Goal: Check status: Check status

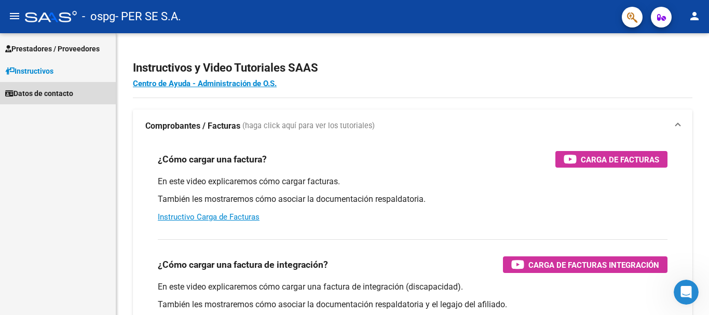
click at [85, 95] on link "Datos de contacto" at bounding box center [58, 93] width 116 height 22
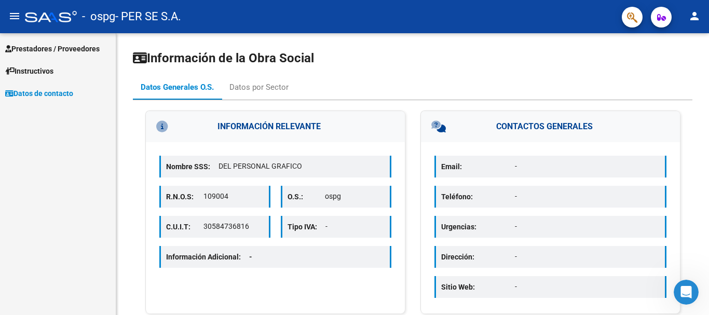
click at [85, 50] on span "Prestadores / Proveedores" at bounding box center [52, 48] width 95 height 11
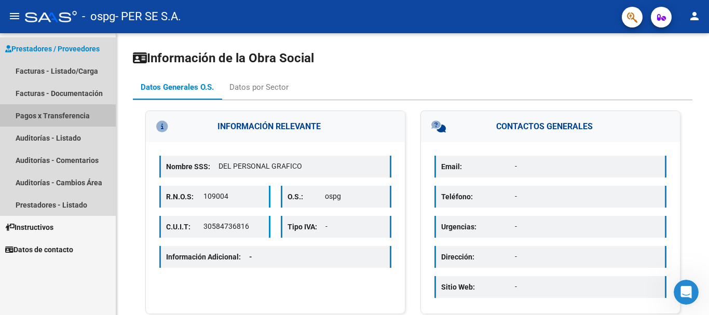
click at [89, 107] on link "Pagos x Transferencia" at bounding box center [58, 115] width 116 height 22
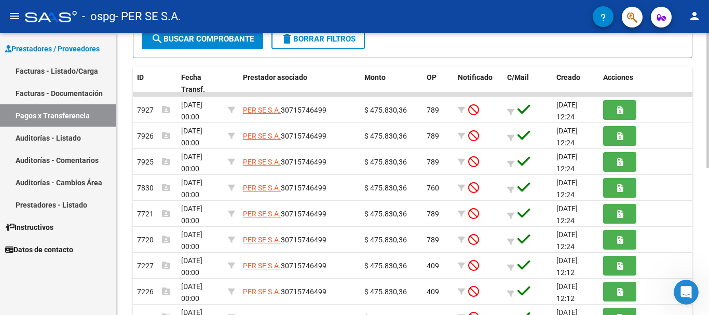
scroll to position [208, 0]
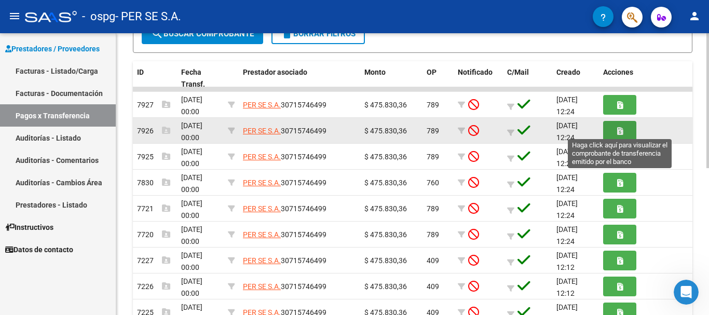
click at [613, 128] on button "button" at bounding box center [619, 130] width 33 height 19
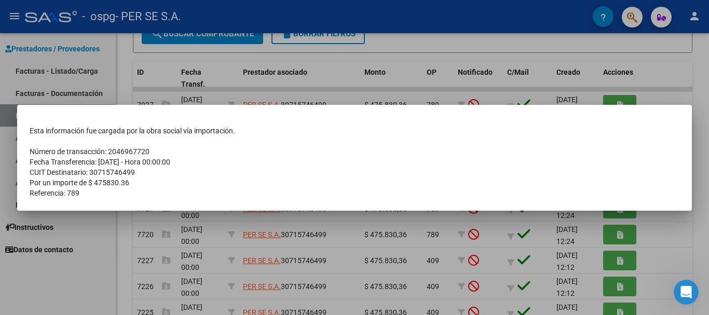
click at [510, 235] on div at bounding box center [354, 157] width 709 height 315
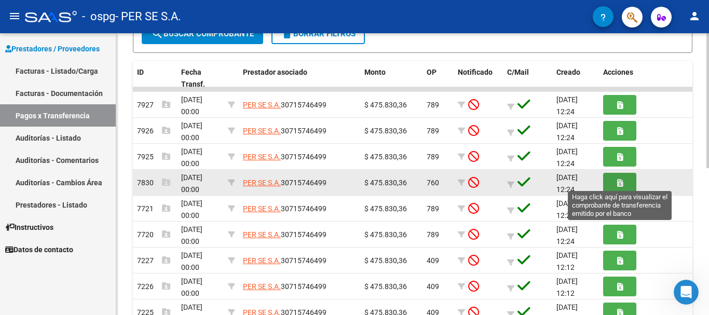
click at [632, 176] on button "button" at bounding box center [619, 182] width 33 height 19
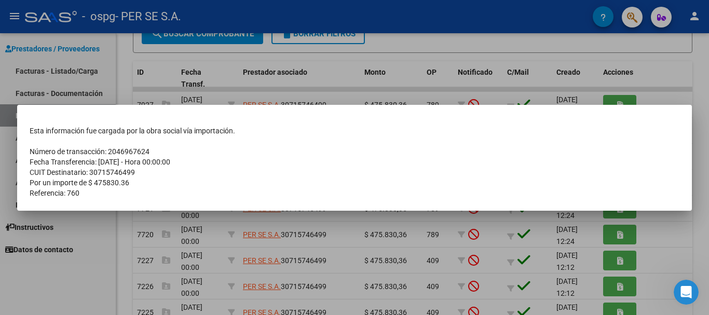
click at [461, 275] on div at bounding box center [354, 157] width 709 height 315
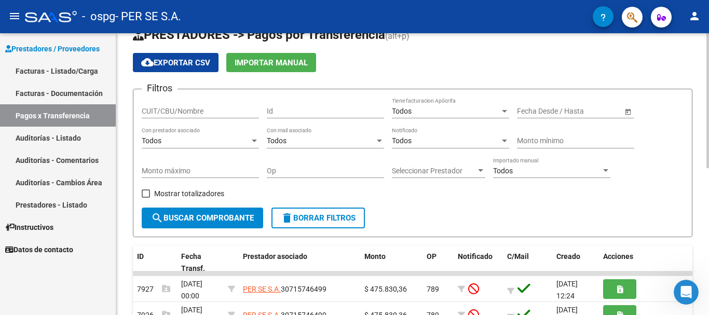
scroll to position [0, 0]
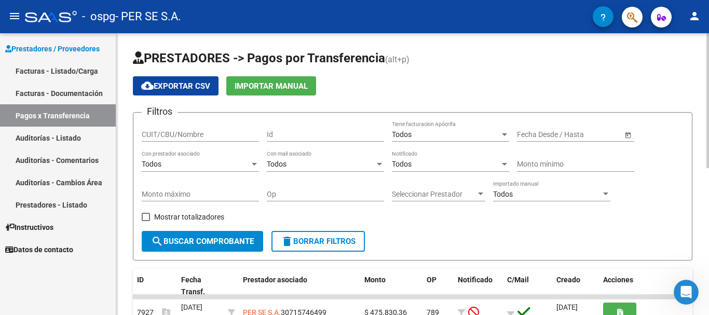
click at [635, 136] on span "Open calendar" at bounding box center [628, 135] width 25 height 25
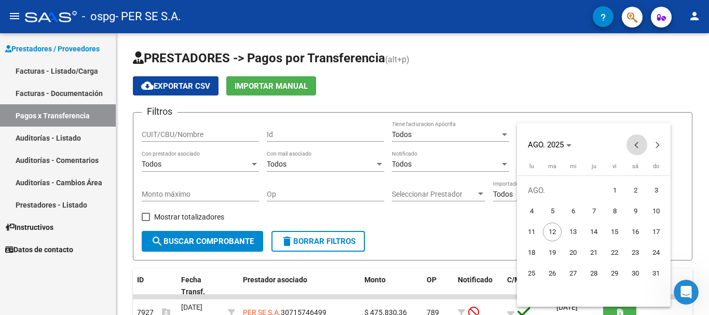
click at [641, 142] on span "Previous month" at bounding box center [637, 145] width 21 height 21
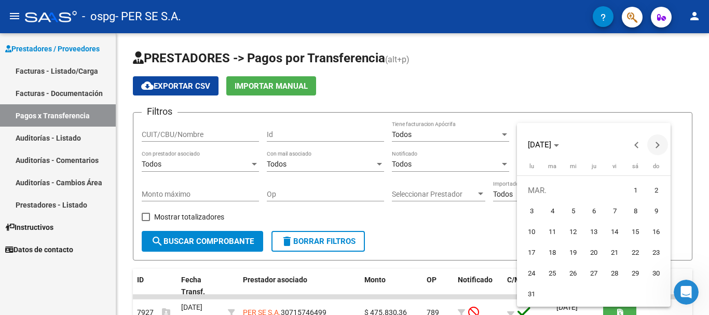
click at [656, 150] on span "Next month" at bounding box center [658, 145] width 21 height 21
click at [551, 214] on span "1" at bounding box center [552, 211] width 19 height 19
type input "1/4/2025"
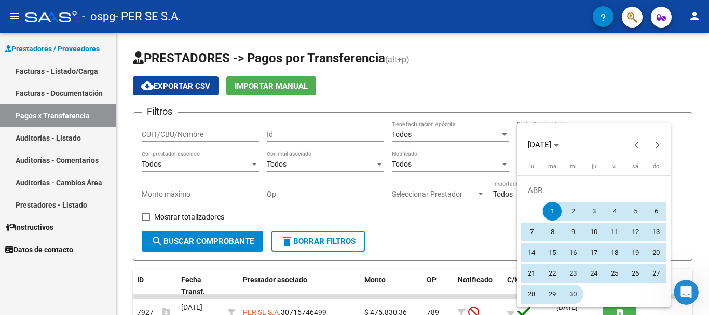
click at [580, 288] on span "30" at bounding box center [573, 294] width 19 height 19
type input "30/4/2025"
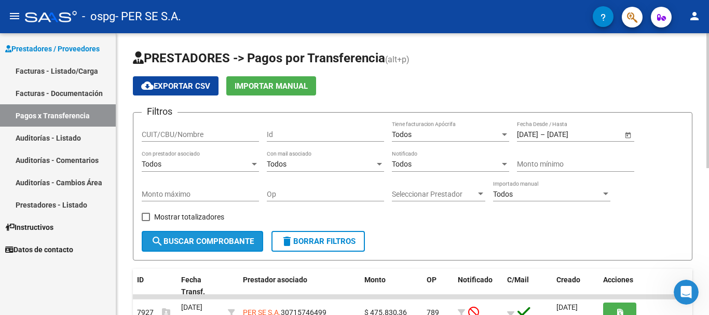
click at [203, 240] on span "search Buscar Comprobante" at bounding box center [202, 241] width 103 height 9
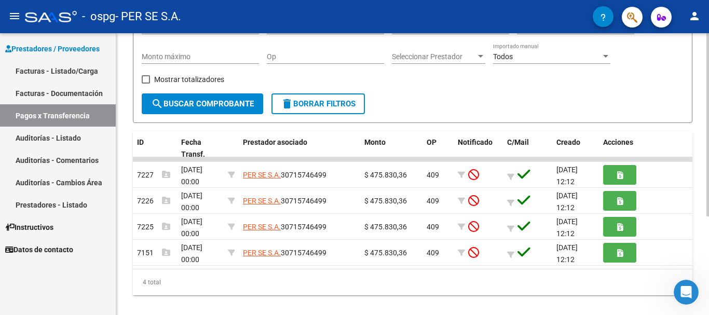
scroll to position [152, 0]
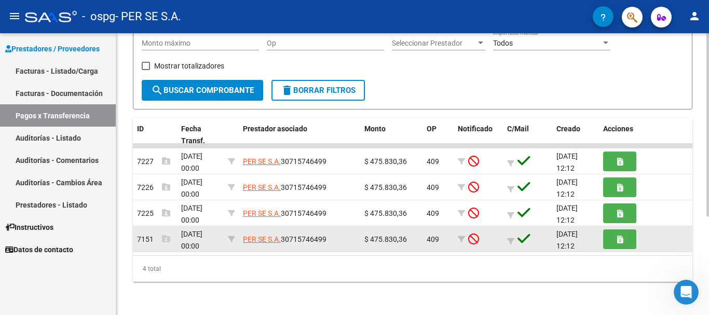
click at [607, 241] on datatable-body-cell at bounding box center [645, 238] width 93 height 25
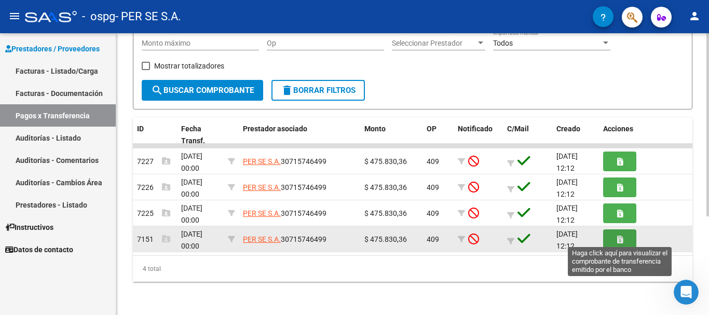
click at [607, 241] on button "button" at bounding box center [619, 239] width 33 height 19
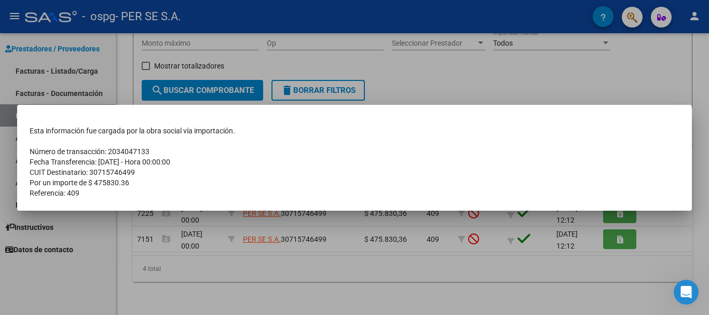
click at [563, 244] on div at bounding box center [354, 157] width 709 height 315
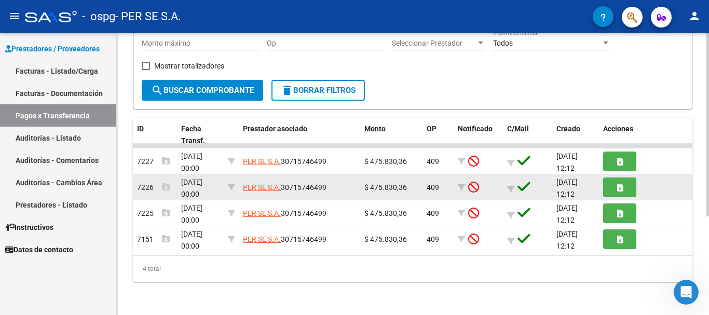
drag, startPoint x: 388, startPoint y: 190, endPoint x: 422, endPoint y: 192, distance: 34.3
click at [422, 192] on datatable-body-cell "$ 475.830,36" at bounding box center [391, 186] width 62 height 25
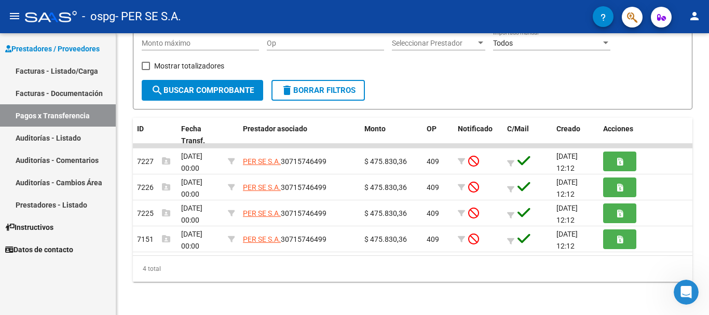
click at [71, 65] on link "Facturas - Listado/Carga" at bounding box center [58, 71] width 116 height 22
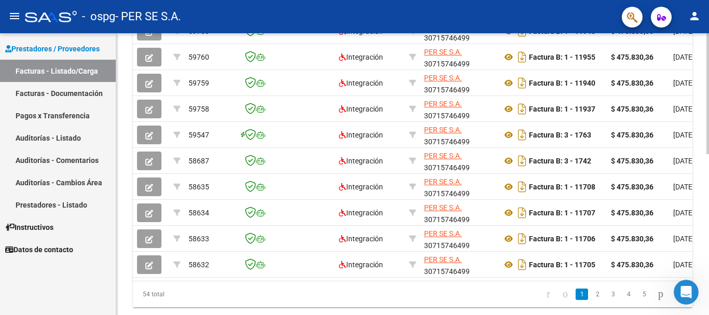
scroll to position [377, 0]
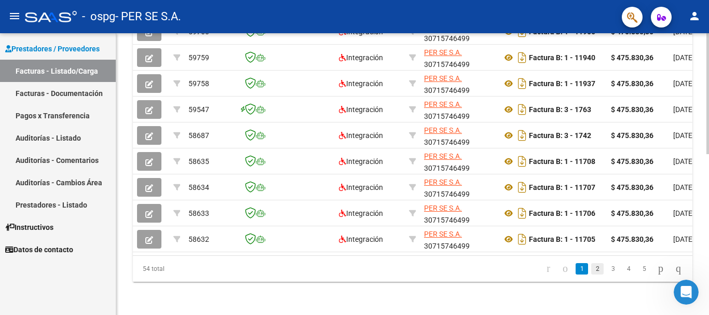
click at [591, 271] on link "2" at bounding box center [597, 268] width 12 height 11
click at [607, 271] on link "3" at bounding box center [613, 268] width 12 height 11
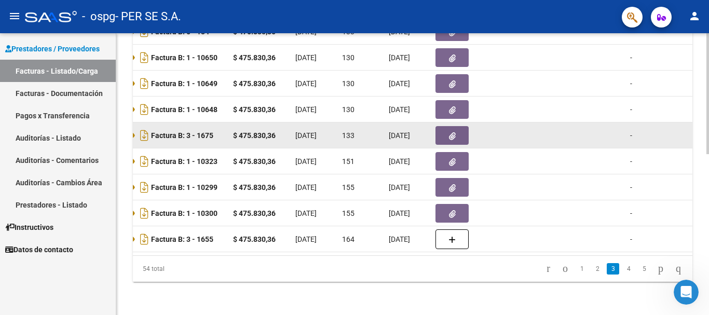
scroll to position [0, 475]
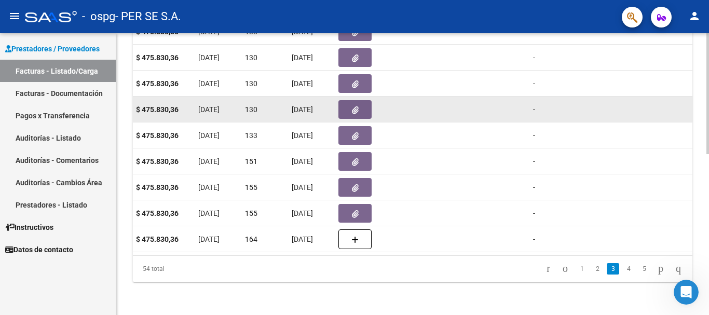
drag, startPoint x: 593, startPoint y: 102, endPoint x: 448, endPoint y: 113, distance: 144.8
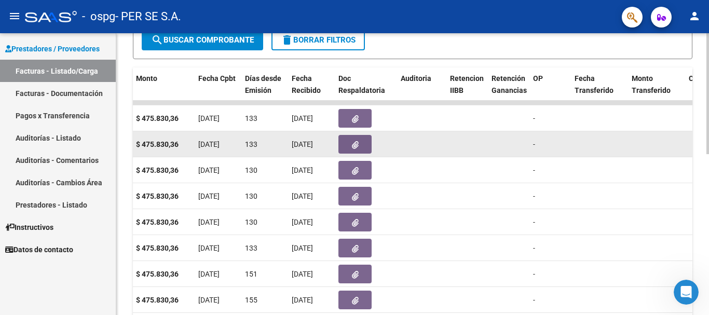
scroll to position [273, 0]
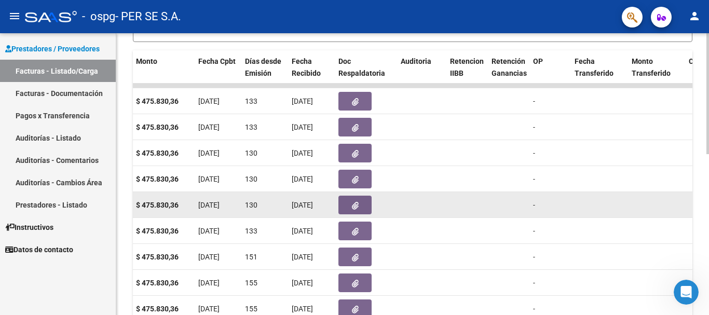
drag, startPoint x: 606, startPoint y: 206, endPoint x: 633, endPoint y: 206, distance: 27.0
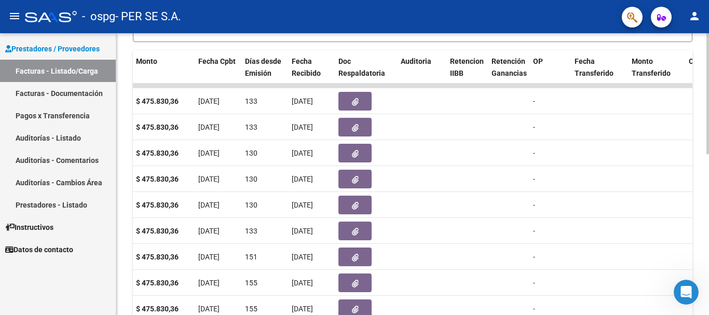
drag, startPoint x: 640, startPoint y: 203, endPoint x: 709, endPoint y: 203, distance: 69.1
click at [709, 203] on div "Video tutorial PRESTADORES -> Listado de CPBTs Emitidos por Prestadores / Prove…" at bounding box center [414, 86] width 596 height 650
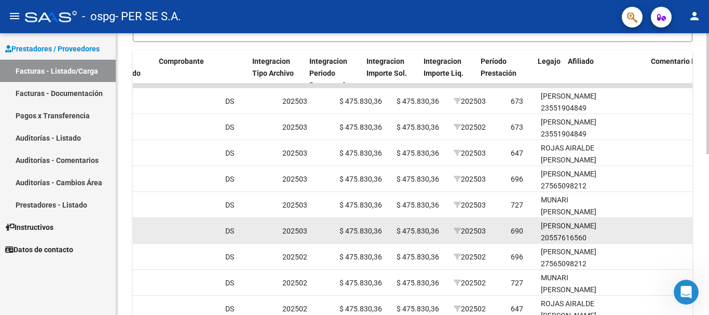
scroll to position [0, 1140]
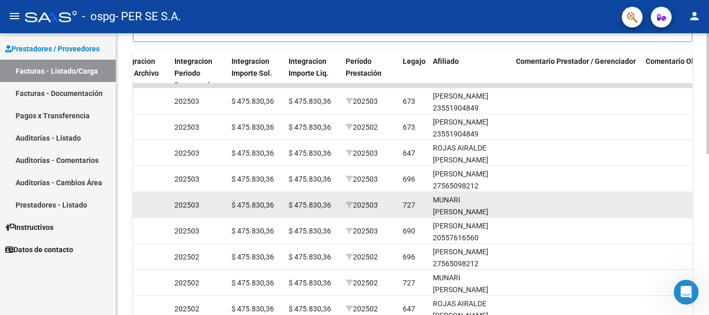
drag, startPoint x: 301, startPoint y: 204, endPoint x: 413, endPoint y: 210, distance: 111.8
click at [463, 210] on div "55764 Integración PER SE S.A. 30715746499 Factura B: 1 - 10648 $ 475.830,36 04/…" at bounding box center [87, 205] width 2189 height 26
click at [405, 210] on div "727" at bounding box center [409, 205] width 12 height 12
click at [410, 205] on div "727" at bounding box center [409, 205] width 12 height 12
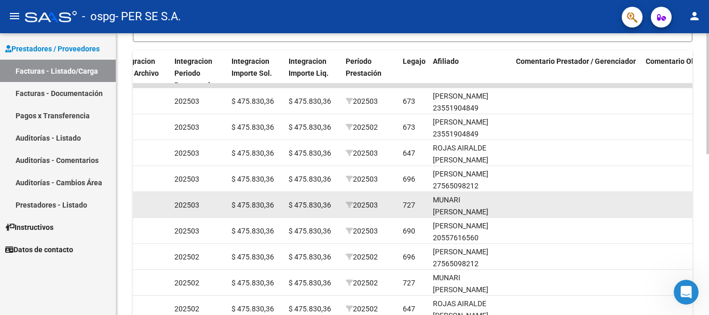
copy div "727"
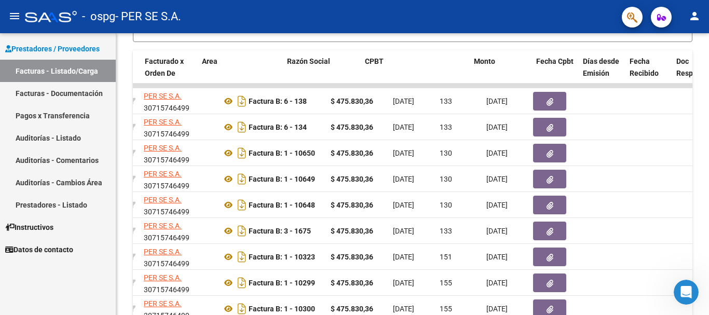
scroll to position [0, 0]
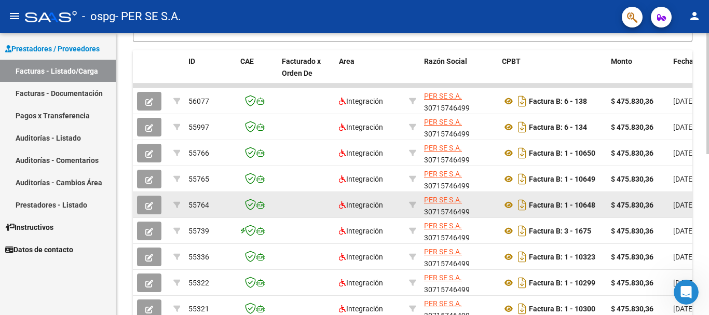
drag, startPoint x: 478, startPoint y: 209, endPoint x: 197, endPoint y: 212, distance: 280.5
click at [202, 206] on span "55764" at bounding box center [199, 205] width 21 height 8
click at [201, 206] on span "55764" at bounding box center [199, 205] width 21 height 8
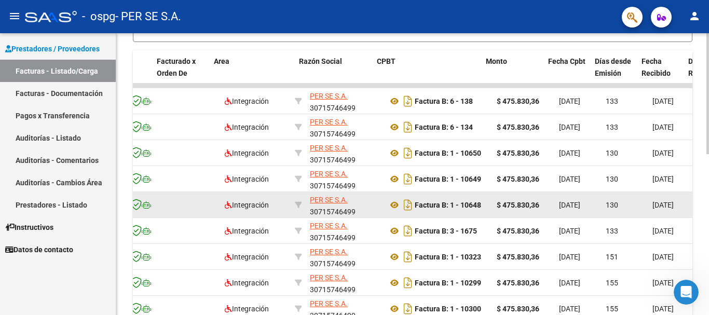
scroll to position [0, 134]
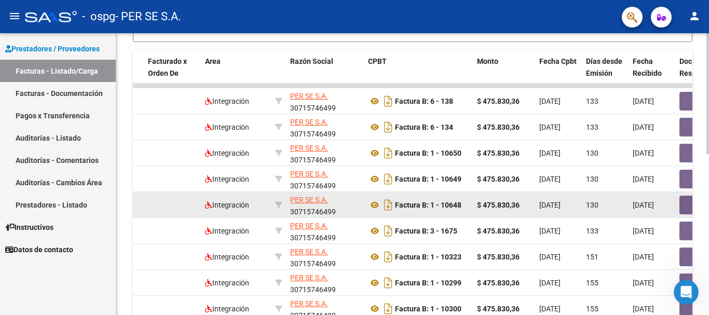
drag, startPoint x: 631, startPoint y: 202, endPoint x: 654, endPoint y: 207, distance: 22.8
click at [433, 199] on div "Factura B: 1 - 10648" at bounding box center [418, 205] width 101 height 17
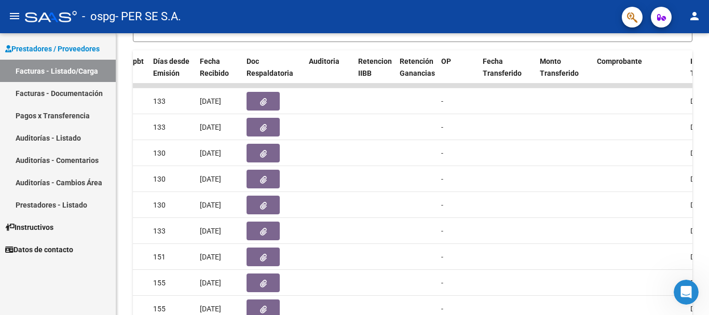
scroll to position [0, 0]
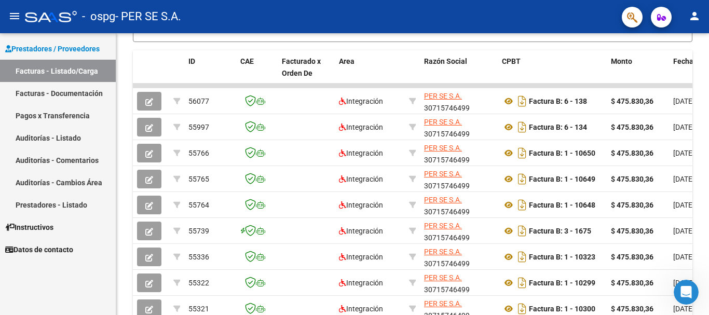
drag, startPoint x: 433, startPoint y: 199, endPoint x: 0, endPoint y: 159, distance: 435.0
click at [0, 159] on mat-sidenav-container "Prestadores / Proveedores Facturas - Listado/Carga Facturas - Documentación Pag…" at bounding box center [354, 174] width 709 height 282
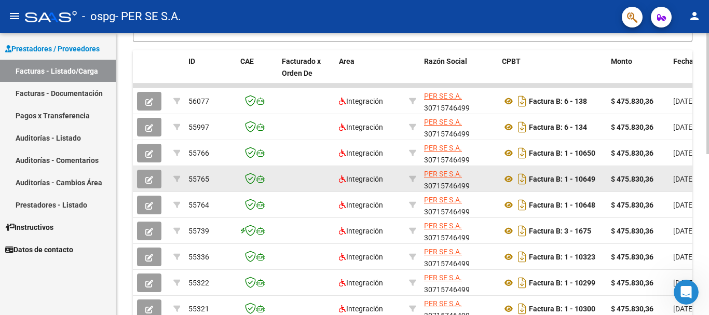
click at [280, 184] on datatable-body-cell at bounding box center [306, 178] width 57 height 25
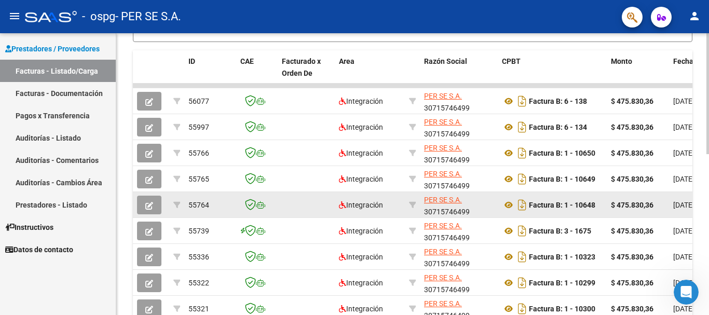
click at [193, 205] on span "55764" at bounding box center [199, 205] width 21 height 8
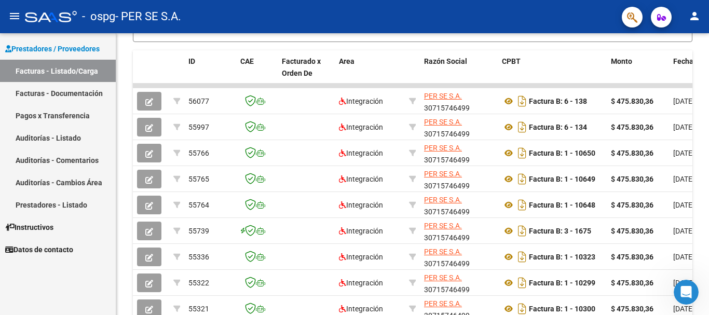
copy span "55764"
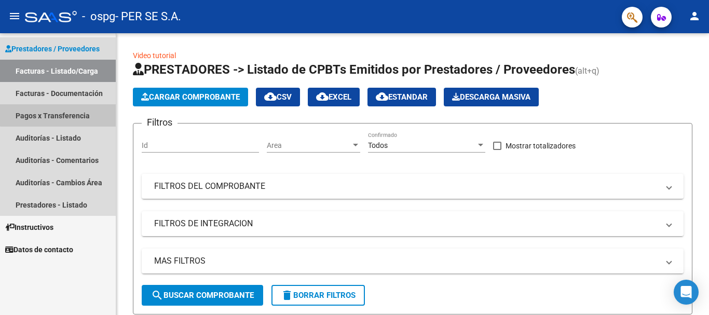
click at [65, 112] on link "Pagos x Transferencia" at bounding box center [58, 115] width 116 height 22
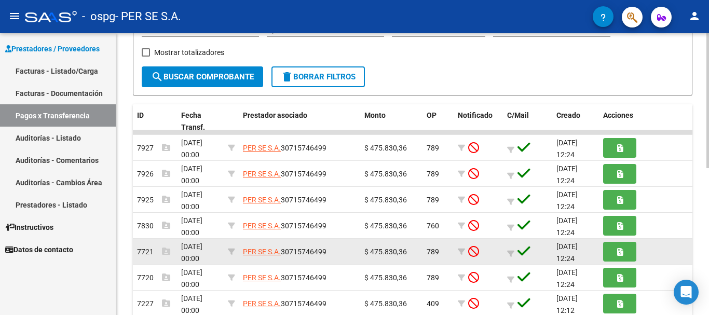
scroll to position [52, 0]
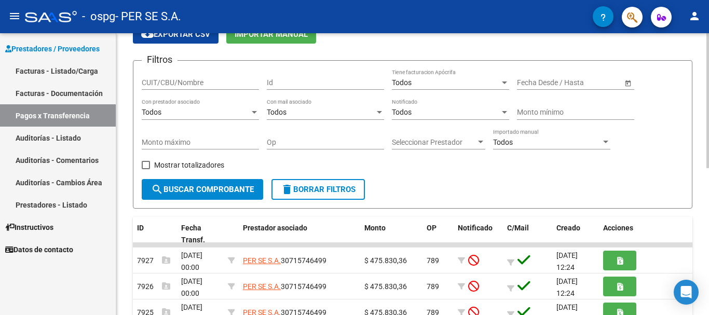
click at [306, 84] on input "Id" at bounding box center [325, 82] width 117 height 9
paste input "55764"
type input "55764"
click at [238, 192] on span "search Buscar Comprobante" at bounding box center [202, 189] width 103 height 9
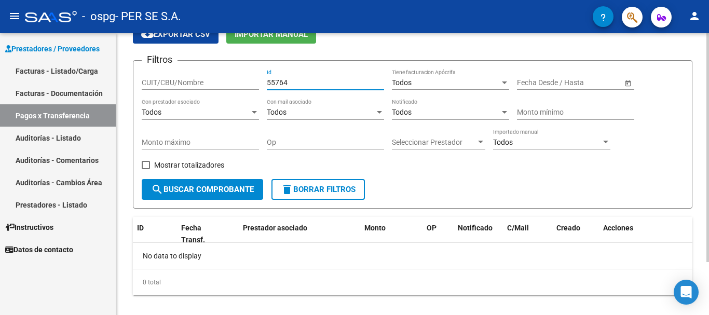
drag, startPoint x: 298, startPoint y: 81, endPoint x: 247, endPoint y: 81, distance: 50.9
click at [247, 81] on div "Filtros CUIT/CBU/Nombre 55764 Id Todos Tiene facturacion Apócrifa Start date – …" at bounding box center [413, 124] width 542 height 110
click at [221, 201] on form "Filtros CUIT/CBU/Nombre Id Todos Tiene facturacion Apócrifa Start date – End da…" at bounding box center [413, 134] width 560 height 149
click at [219, 185] on span "search Buscar Comprobante" at bounding box center [202, 189] width 103 height 9
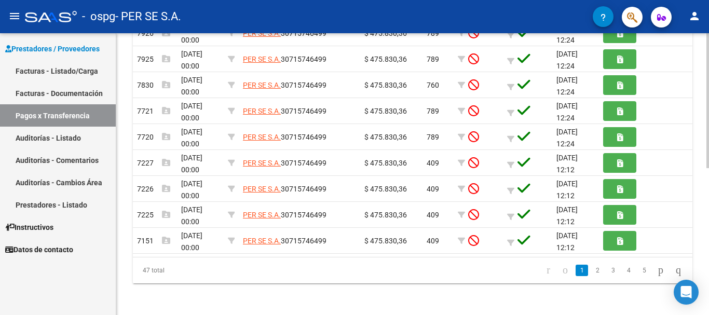
scroll to position [307, 0]
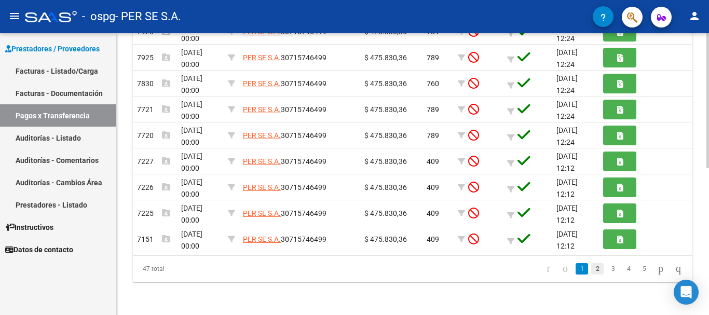
click at [591, 264] on link "2" at bounding box center [597, 268] width 12 height 11
click at [623, 274] on link "4" at bounding box center [629, 268] width 12 height 11
click at [591, 272] on link "2" at bounding box center [597, 268] width 12 height 11
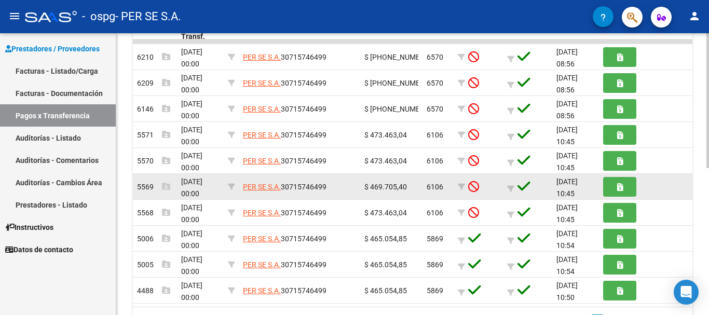
scroll to position [204, 0]
